Goal: Information Seeking & Learning: Learn about a topic

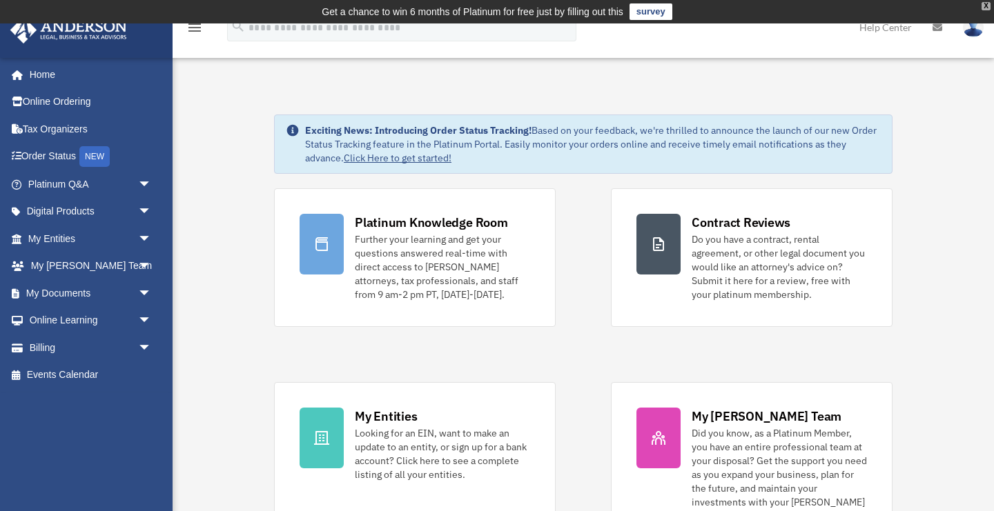
click at [981, 9] on div "X" at bounding box center [985, 6] width 9 height 8
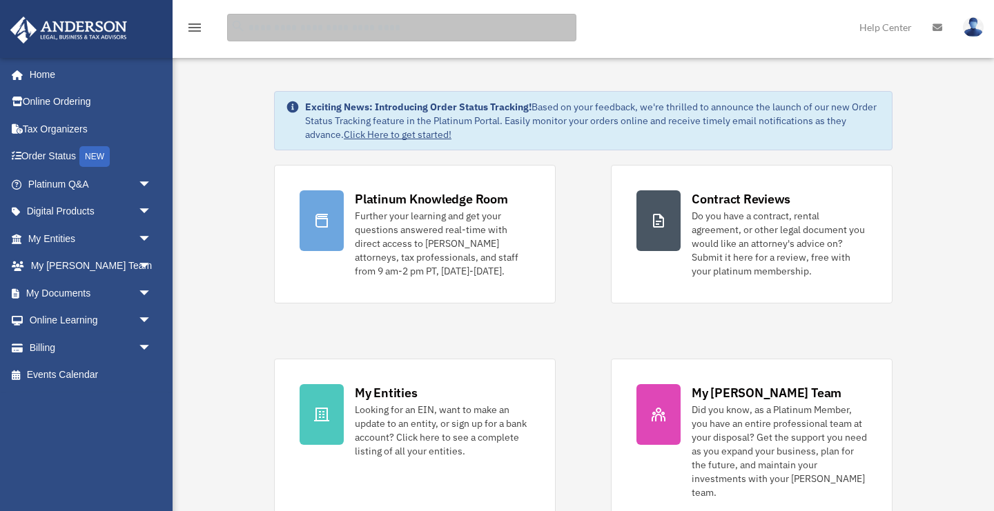
click at [413, 19] on input "search" at bounding box center [401, 28] width 349 height 28
type input "**********"
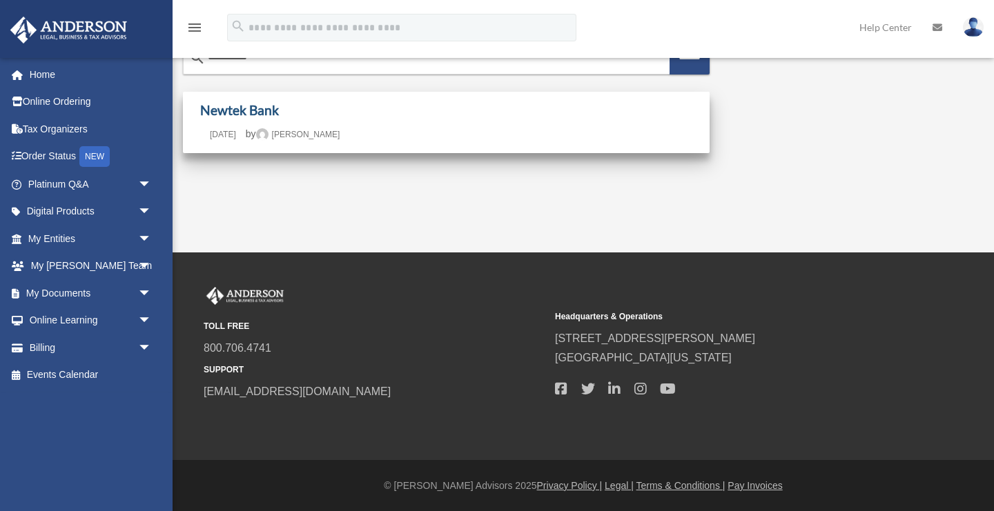
click at [248, 107] on link "Newtek Bank" at bounding box center [239, 110] width 79 height 16
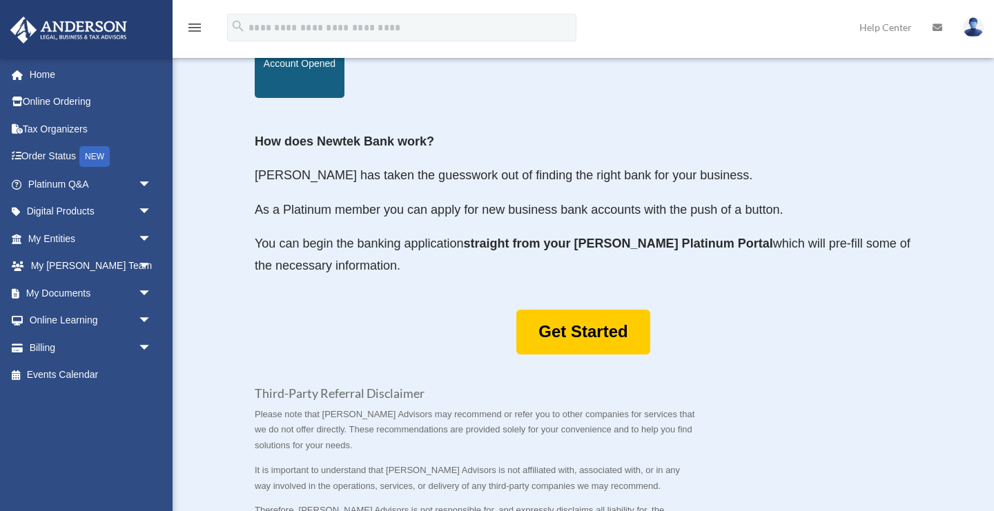
scroll to position [658, 0]
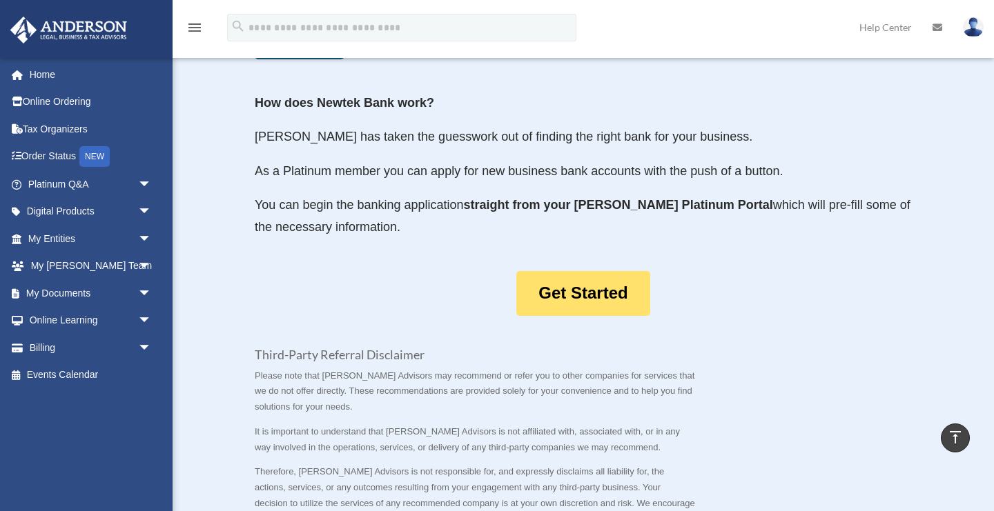
click at [596, 275] on link "Get Started" at bounding box center [582, 293] width 133 height 45
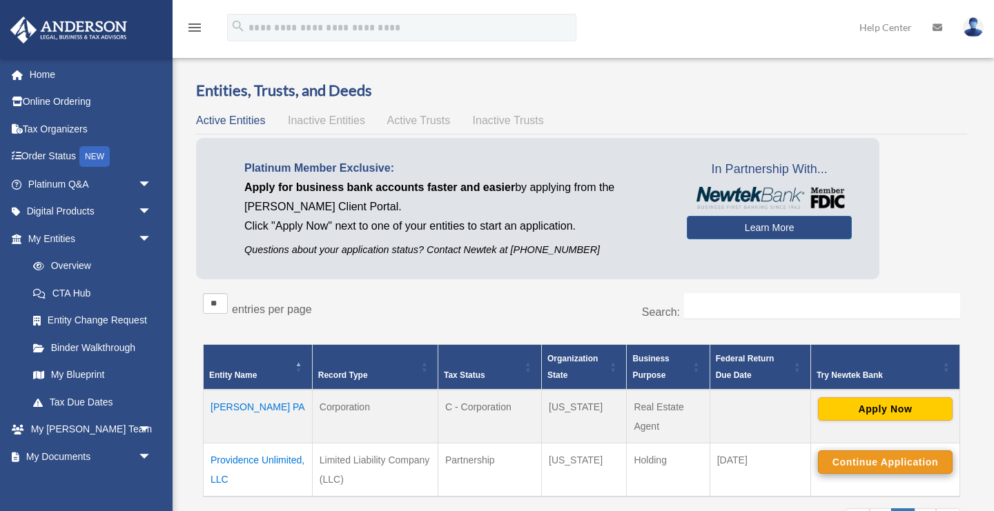
click at [836, 464] on button "Continue Application" at bounding box center [885, 462] width 135 height 23
